Goal: Transaction & Acquisition: Purchase product/service

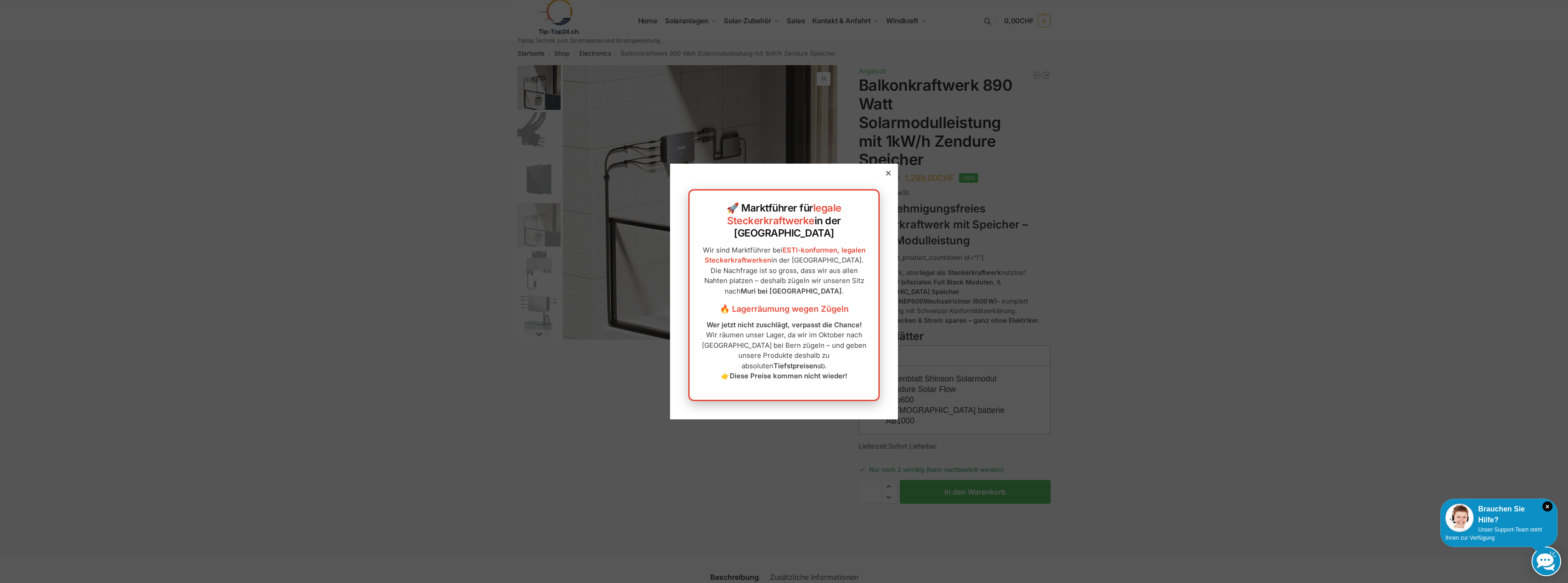
click at [884, 177] on div at bounding box center [888, 172] width 8 height 8
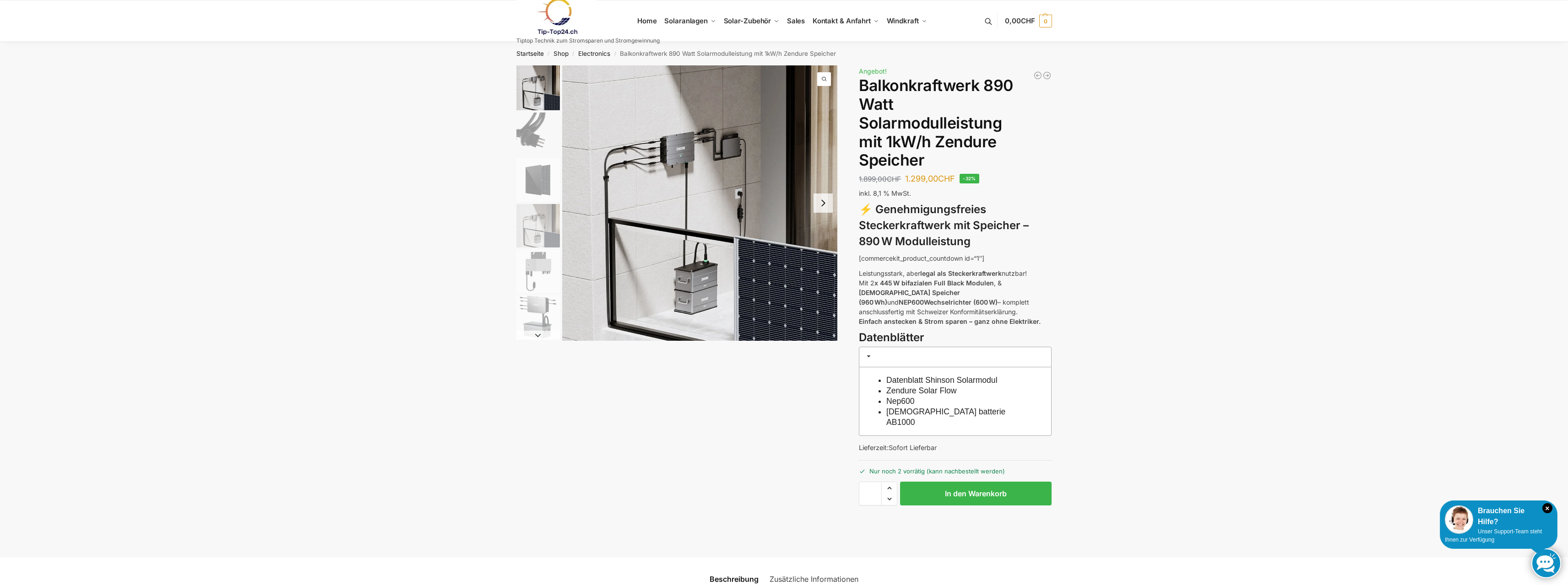
click at [892, 482] on span "Increase quantity" at bounding box center [889, 488] width 15 height 12
type input "*"
click at [892, 482] on span "Increase quantity" at bounding box center [889, 488] width 15 height 12
type input "*"
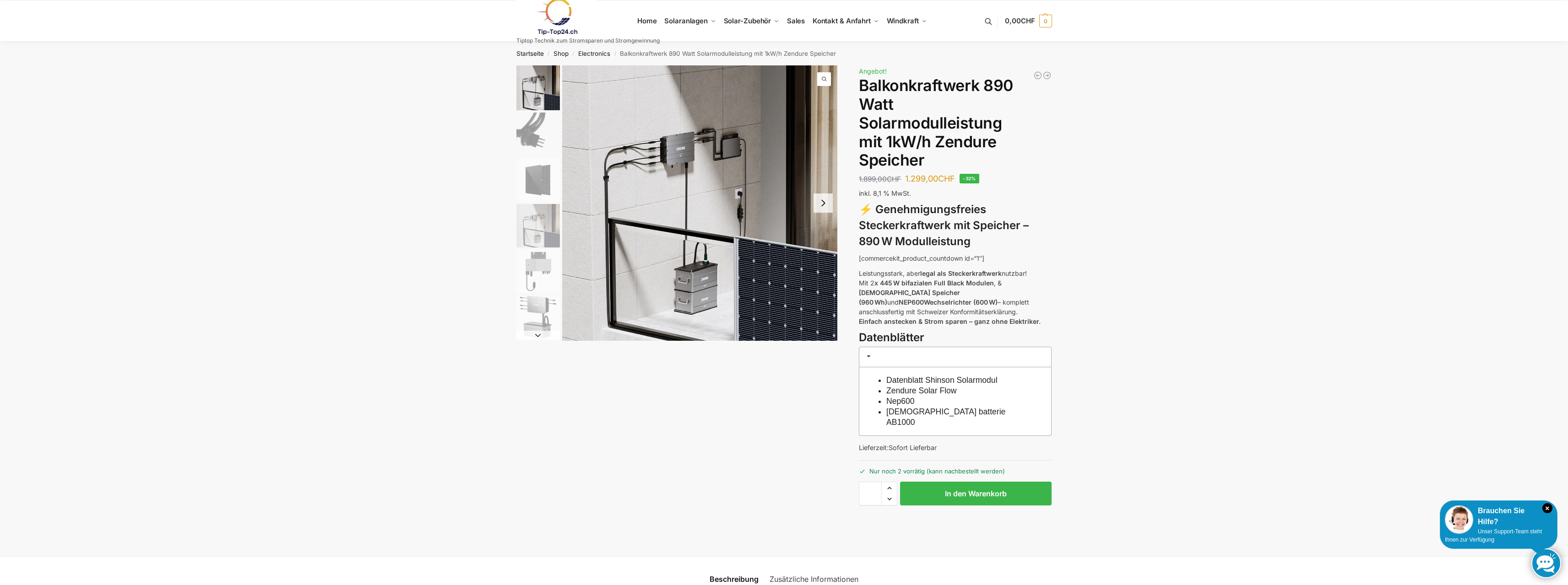
type input "*"
click at [892, 482] on span "Increase quantity" at bounding box center [889, 488] width 15 height 12
type input "*"
click at [974, 482] on button "In den Warenkorb" at bounding box center [976, 494] width 151 height 24
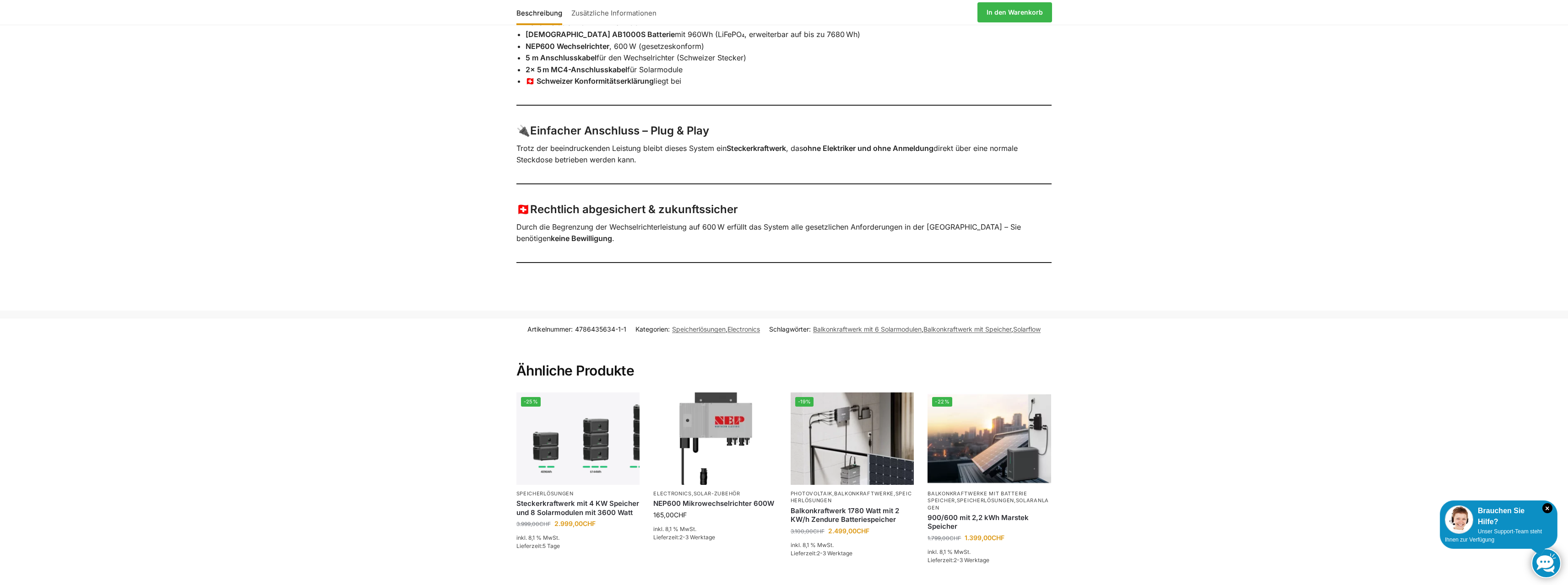
scroll to position [686, 0]
